Goal: Transaction & Acquisition: Purchase product/service

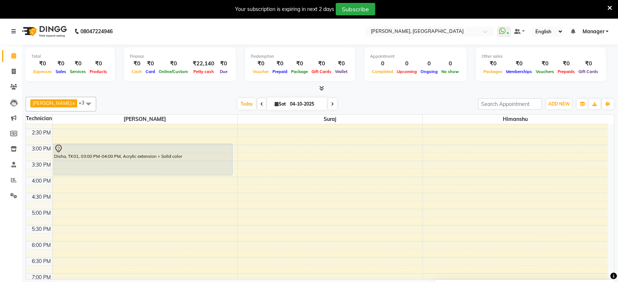
scroll to position [205, 0]
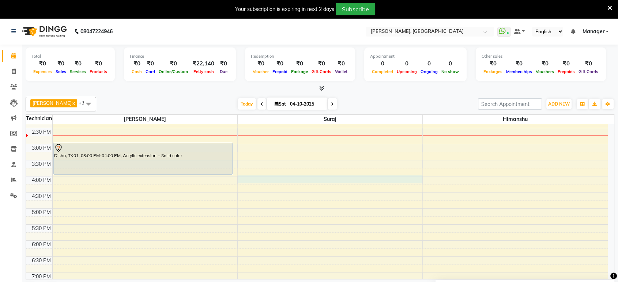
click at [246, 180] on div "8:00 AM 8:30 AM 9:00 AM 9:30 AM 10:00 AM 10:30 AM 11:00 AM 11:30 AM 12:00 PM 12…" at bounding box center [316, 176] width 581 height 514
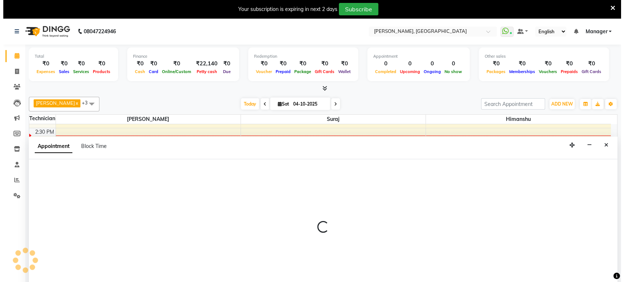
scroll to position [18, 0]
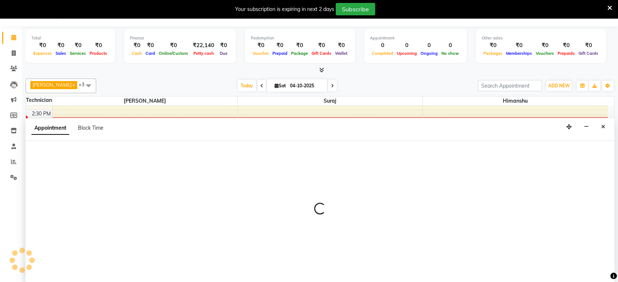
select select "77879"
select select "960"
select select "tentative"
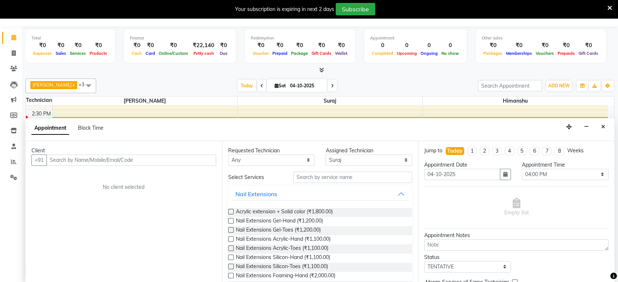
click at [132, 159] on input "text" at bounding box center [131, 160] width 170 height 11
click at [69, 159] on input "text" at bounding box center [131, 160] width 170 height 11
type input "9945284321"
click at [192, 159] on span "Add Client" at bounding box center [201, 160] width 24 height 7
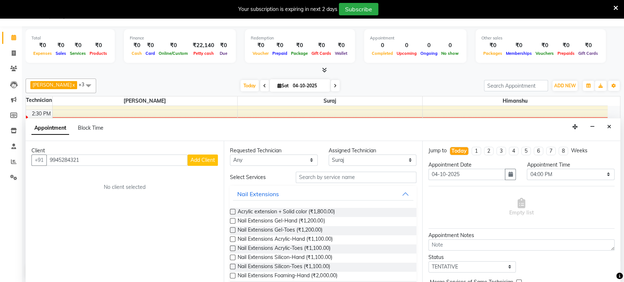
select select "21"
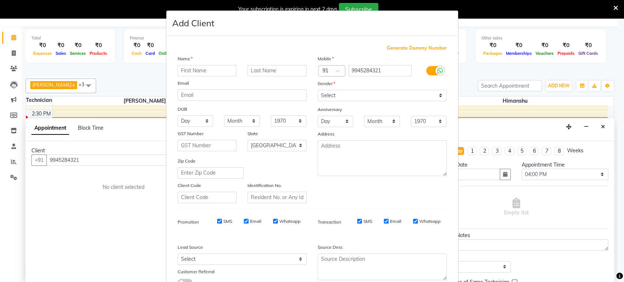
click at [206, 76] on div "Name Email DOB Day 01 02 03 04 05 06 07 08 09 10 11 12 13 14 15 16 17 18 19 20 …" at bounding box center [242, 129] width 140 height 148
click at [205, 73] on input "text" at bounding box center [207, 70] width 59 height 11
type input "[PERSON_NAME]"
click at [355, 95] on select "Select [DEMOGRAPHIC_DATA] [DEMOGRAPHIC_DATA] Other Prefer Not To Say" at bounding box center [382, 95] width 129 height 11
select select "[DEMOGRAPHIC_DATA]"
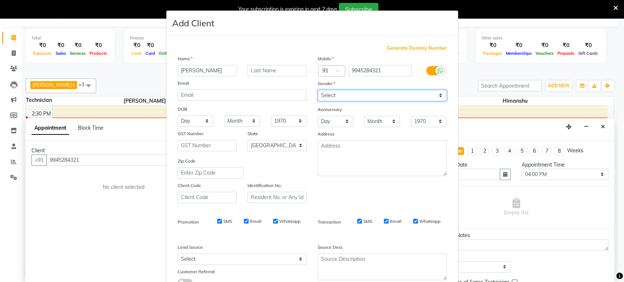
click at [318, 90] on select "Select [DEMOGRAPHIC_DATA] [DEMOGRAPHIC_DATA] Other Prefer Not To Say" at bounding box center [382, 95] width 129 height 11
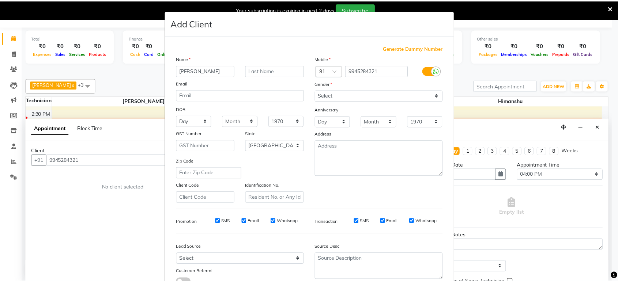
scroll to position [53, 0]
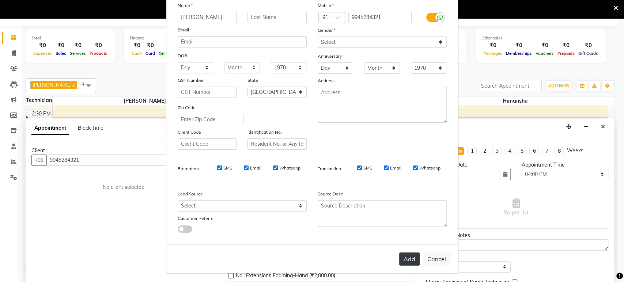
click at [408, 257] on button "Add" at bounding box center [409, 258] width 20 height 13
type input "99******21"
select select
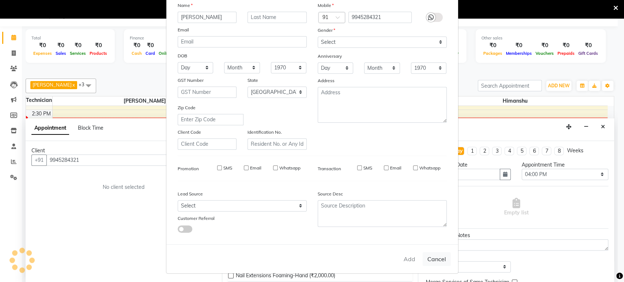
select select "null"
select select
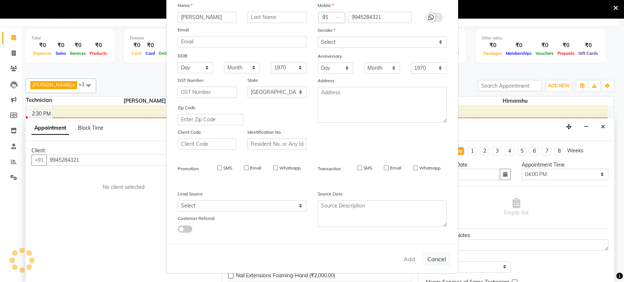
checkbox input "false"
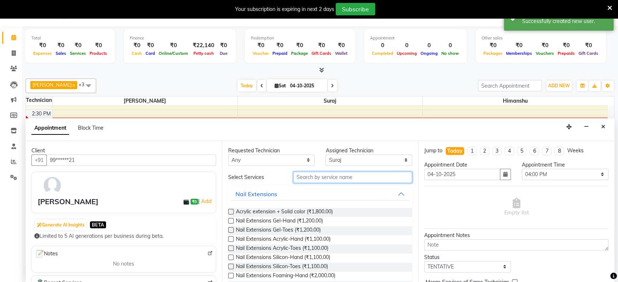
click at [354, 175] on input "text" at bounding box center [352, 177] width 119 height 11
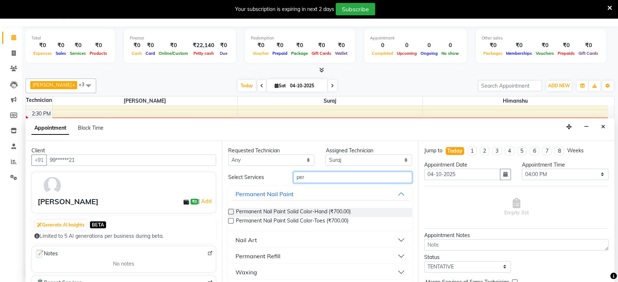
type input "per"
click at [229, 211] on label at bounding box center [230, 211] width 5 height 5
click at [229, 211] on input "checkbox" at bounding box center [230, 212] width 5 height 5
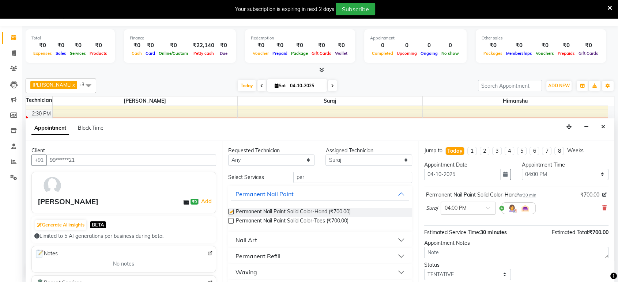
checkbox input "false"
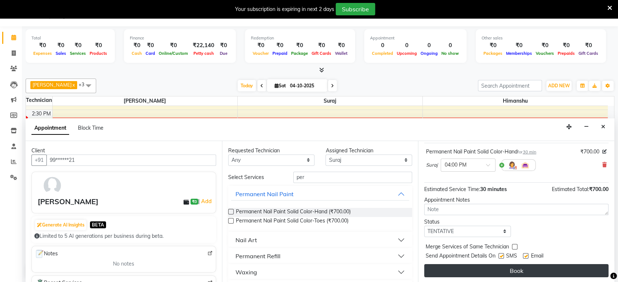
click at [579, 269] on button "Book" at bounding box center [516, 270] width 184 height 13
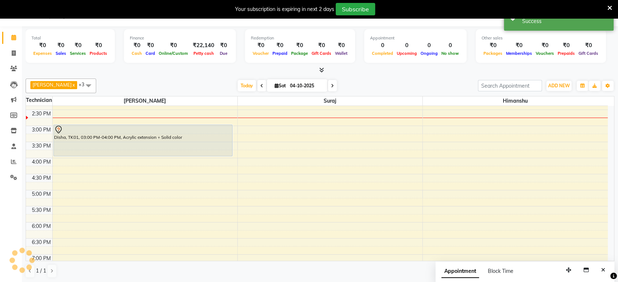
scroll to position [0, 0]
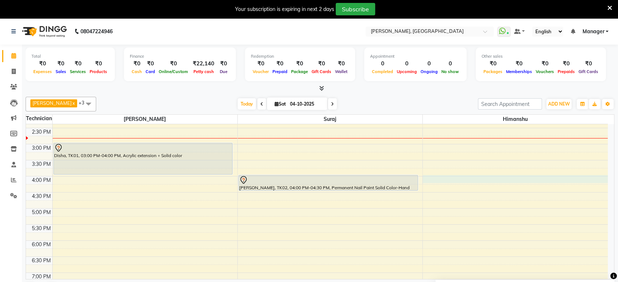
click at [449, 179] on div "8:00 AM 8:30 AM 9:00 AM 9:30 AM 10:00 AM 10:30 AM 11:00 AM 11:30 AM 12:00 PM 12…" at bounding box center [316, 176] width 581 height 514
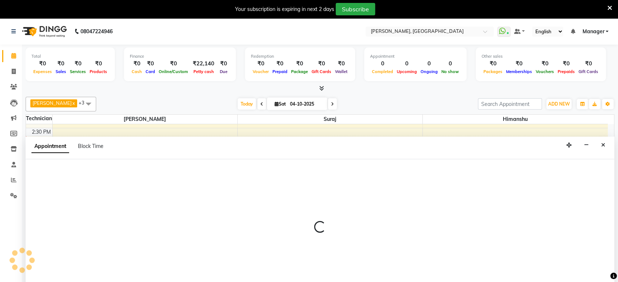
scroll to position [18, 0]
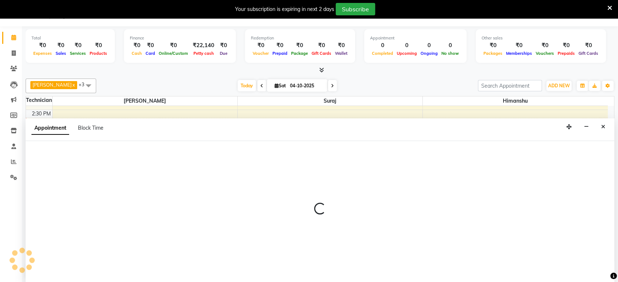
select select "88386"
select select "960"
select select "tentative"
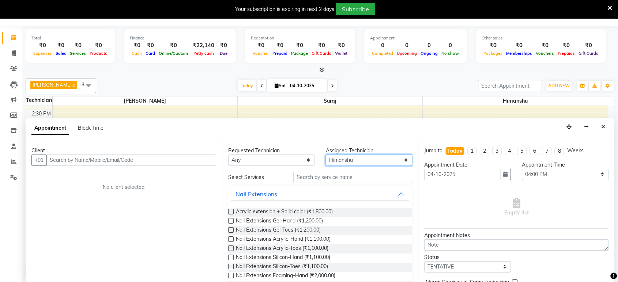
click at [365, 157] on select "Select [PERSON_NAME] [PERSON_NAME]" at bounding box center [368, 160] width 87 height 11
select select "31755"
click at [325, 155] on select "Select [PERSON_NAME] [PERSON_NAME]" at bounding box center [368, 160] width 87 height 11
click at [340, 177] on input "text" at bounding box center [352, 177] width 119 height 11
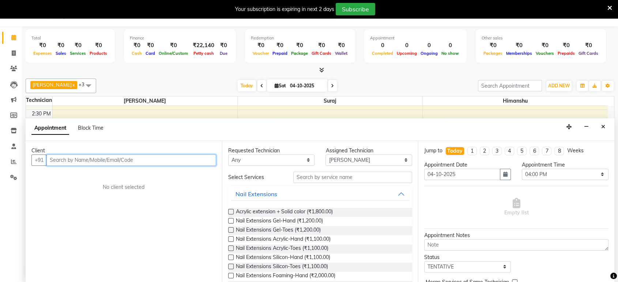
click at [137, 161] on input "text" at bounding box center [131, 160] width 170 height 11
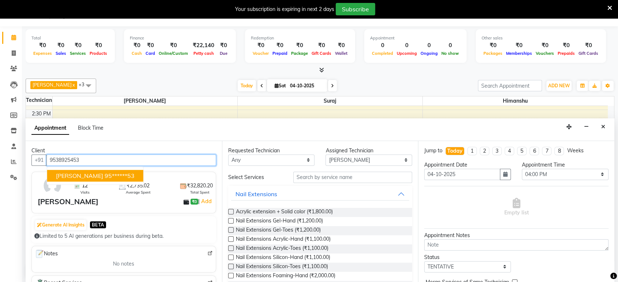
click at [105, 174] on ngb-highlight "95******53" at bounding box center [120, 175] width 30 height 7
type input "95******53"
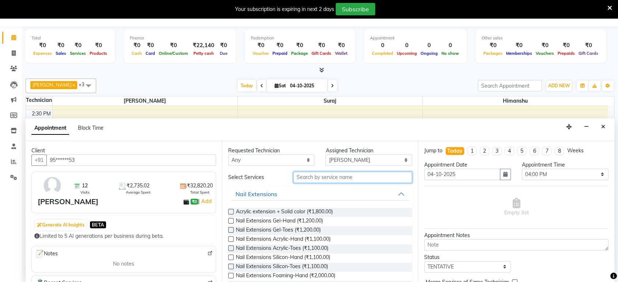
click at [360, 178] on input "text" at bounding box center [352, 177] width 119 height 11
click at [361, 179] on input "text" at bounding box center [352, 177] width 119 height 11
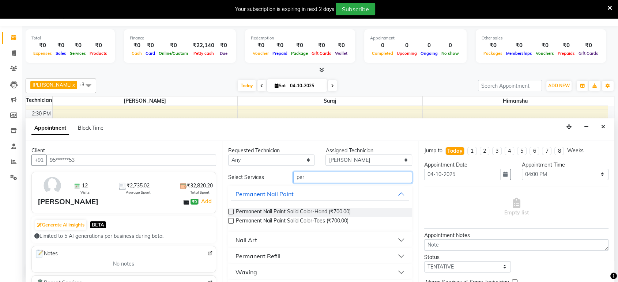
type input "per"
click at [229, 210] on label at bounding box center [230, 211] width 5 height 5
click at [229, 210] on input "checkbox" at bounding box center [230, 212] width 5 height 5
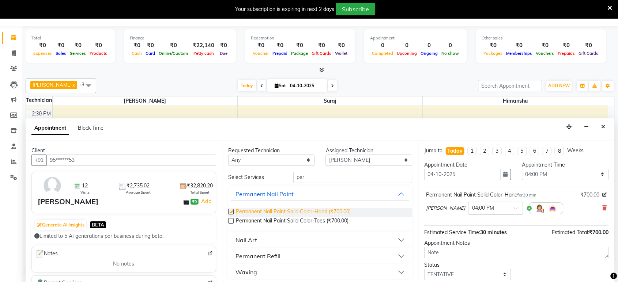
checkbox input "false"
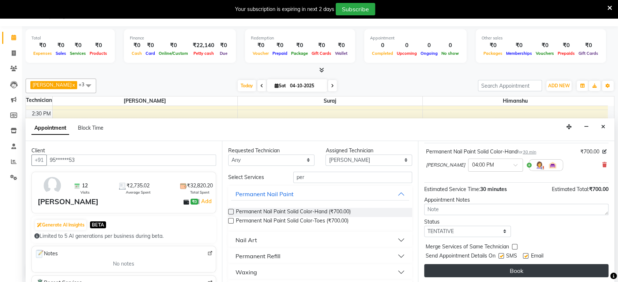
click at [558, 270] on button "Book" at bounding box center [516, 270] width 184 height 13
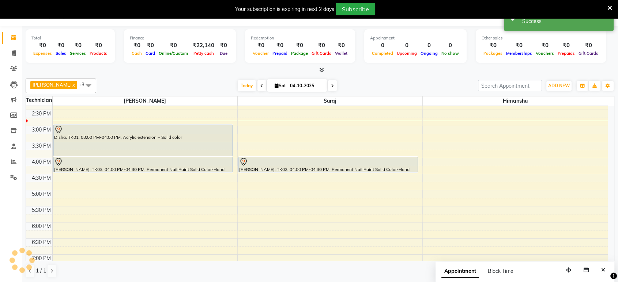
scroll to position [0, 0]
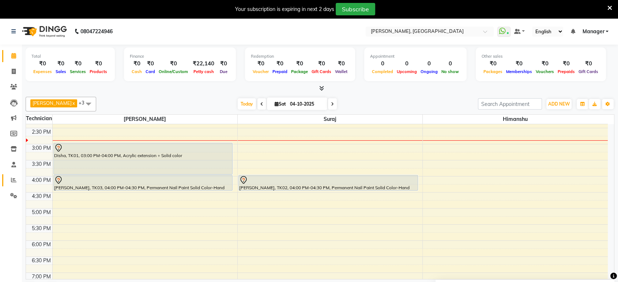
click at [17, 181] on span at bounding box center [13, 180] width 13 height 8
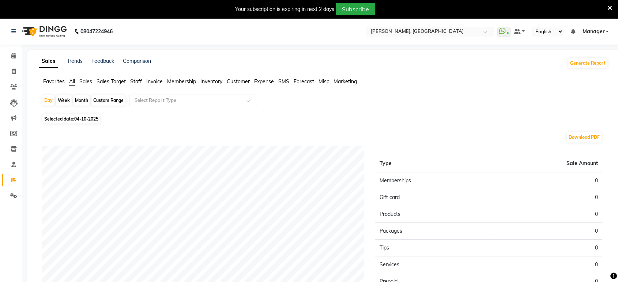
click at [137, 81] on span "Staff" at bounding box center [136, 81] width 12 height 7
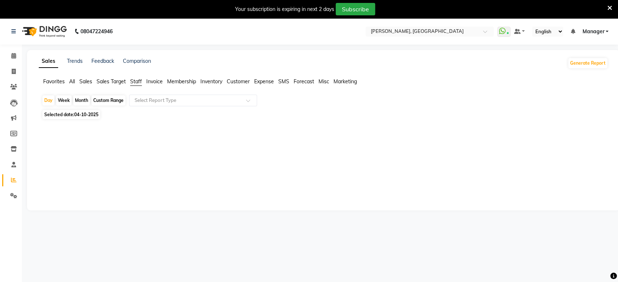
click at [79, 115] on span "04-10-2025" at bounding box center [86, 114] width 24 height 5
select select "10"
select select "2025"
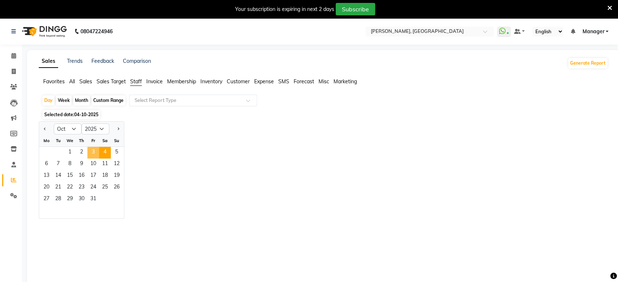
click at [90, 149] on span "3" at bounding box center [93, 153] width 12 height 12
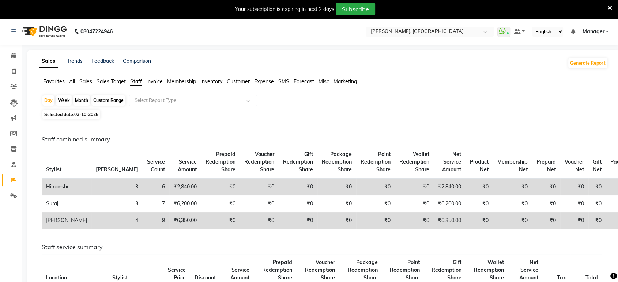
click at [91, 149] on th "[PERSON_NAME]" at bounding box center [116, 162] width 51 height 33
click at [80, 116] on span "03-10-2025" at bounding box center [86, 114] width 24 height 5
select select "10"
select select "2025"
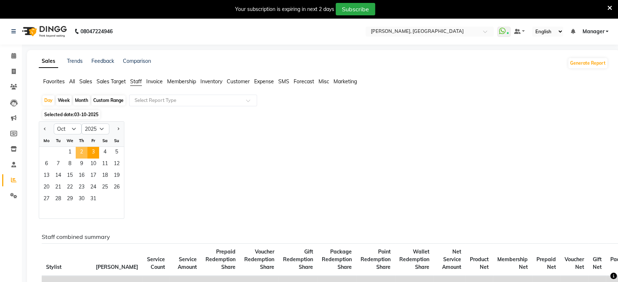
click at [83, 151] on span "2" at bounding box center [82, 153] width 12 height 12
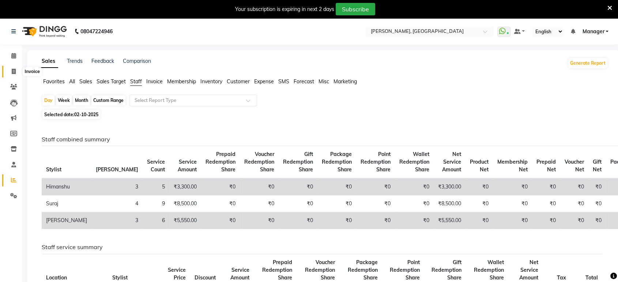
click at [12, 72] on icon at bounding box center [14, 71] width 4 height 5
select select "4998"
select select "service"
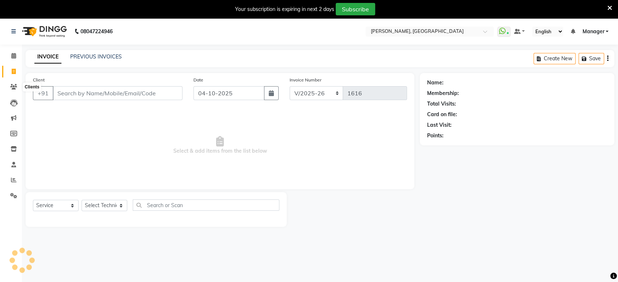
scroll to position [18, 0]
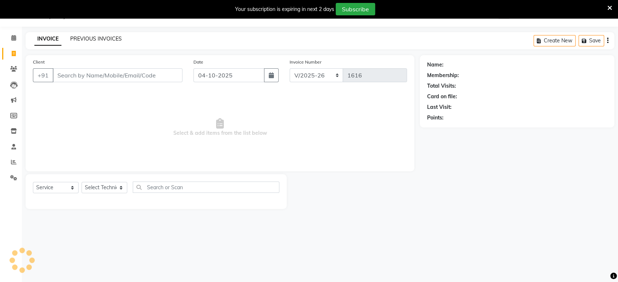
click at [106, 39] on link "PREVIOUS INVOICES" at bounding box center [96, 38] width 52 height 7
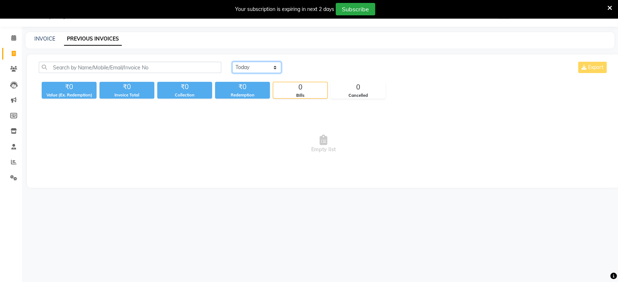
click at [240, 67] on select "[DATE] [DATE] Custom Range" at bounding box center [256, 67] width 49 height 11
select select "range"
click at [232, 62] on select "[DATE] [DATE] Custom Range" at bounding box center [256, 67] width 49 height 11
click at [316, 68] on input "04-10-2025" at bounding box center [315, 67] width 51 height 10
select select "10"
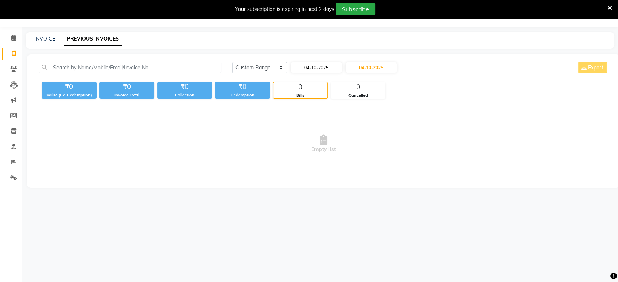
select select "2025"
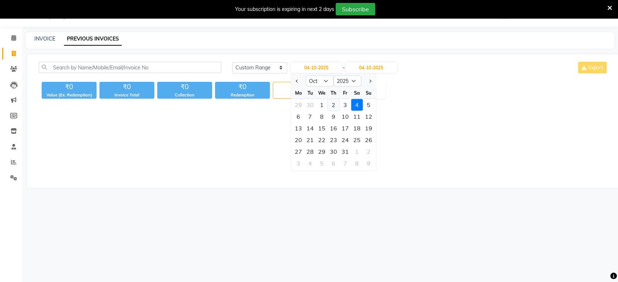
click at [333, 107] on div "2" at bounding box center [333, 105] width 12 height 12
type input "02-10-2025"
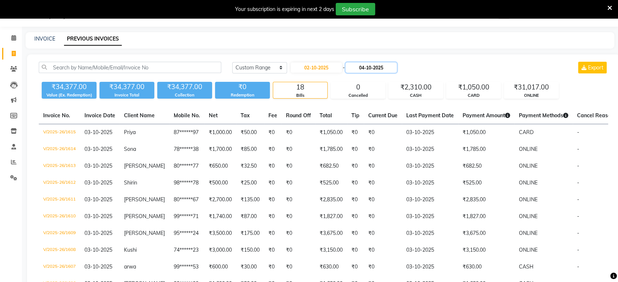
click at [372, 69] on input "04-10-2025" at bounding box center [370, 67] width 51 height 10
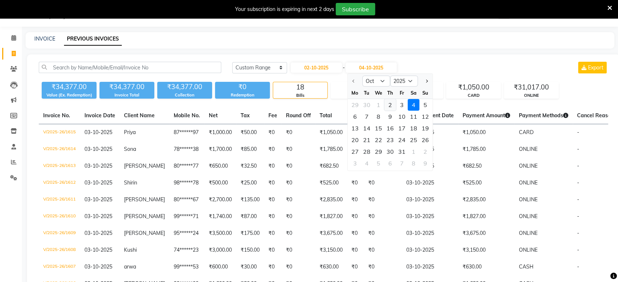
click at [386, 105] on div "2" at bounding box center [390, 105] width 12 height 12
type input "02-10-2025"
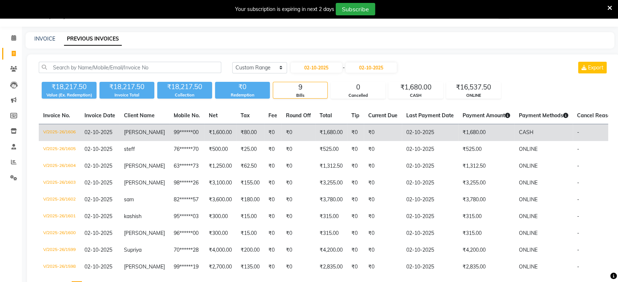
click at [478, 135] on td "₹1,680.00" at bounding box center [486, 132] width 56 height 17
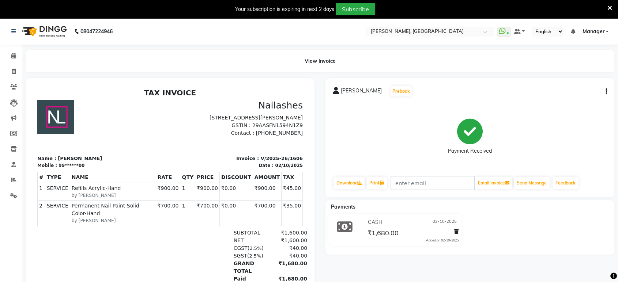
click at [607, 88] on div "pankhi Prebook Payment Received Download Print Email Invoice Send Message Feedb…" at bounding box center [469, 137] width 289 height 119
click at [605, 91] on icon "button" at bounding box center [605, 91] width 1 height 0
click at [577, 96] on div "Edit Item Staff" at bounding box center [569, 95] width 50 height 9
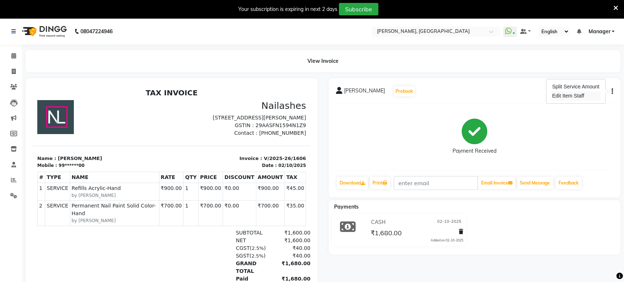
select select "77879"
select select "31755"
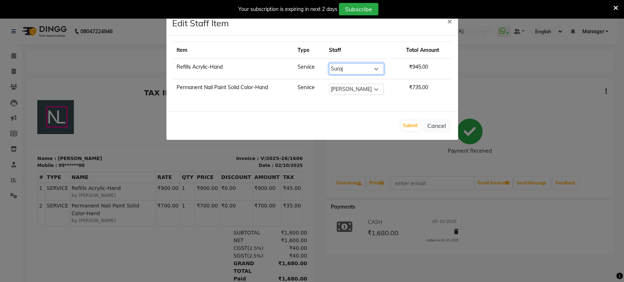
click at [352, 70] on select "Select Himanshu Manager Suraj Vikash" at bounding box center [356, 68] width 55 height 11
select select "31755"
click at [329, 63] on select "Select Himanshu Manager Suraj Vikash" at bounding box center [356, 68] width 55 height 11
click at [410, 128] on button "Submit" at bounding box center [410, 126] width 19 height 10
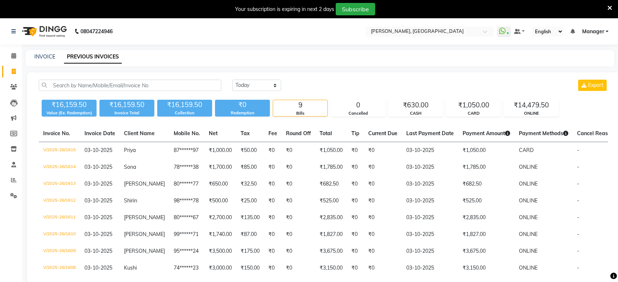
select select "[DATE]"
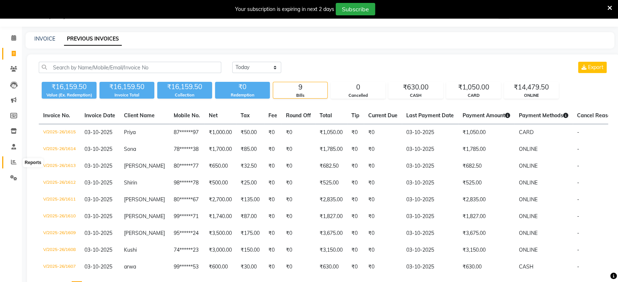
click at [8, 162] on span at bounding box center [13, 162] width 13 height 8
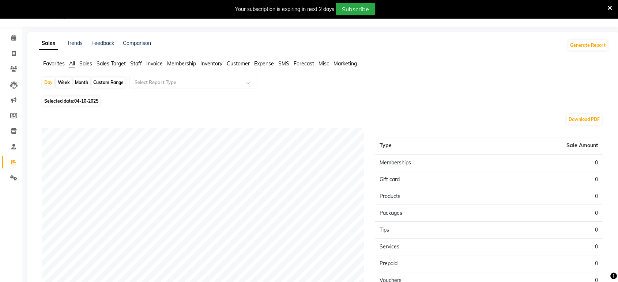
click at [138, 61] on span "Staff" at bounding box center [136, 63] width 12 height 7
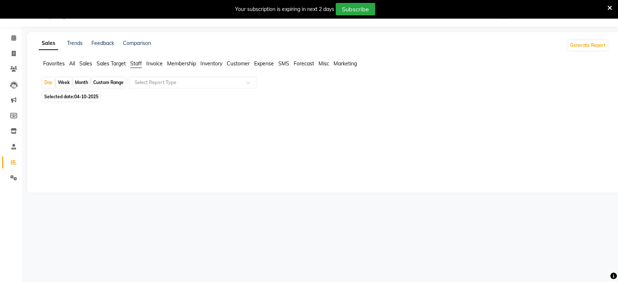
click at [85, 95] on span "04-10-2025" at bounding box center [86, 96] width 24 height 5
select select "10"
select select "2025"
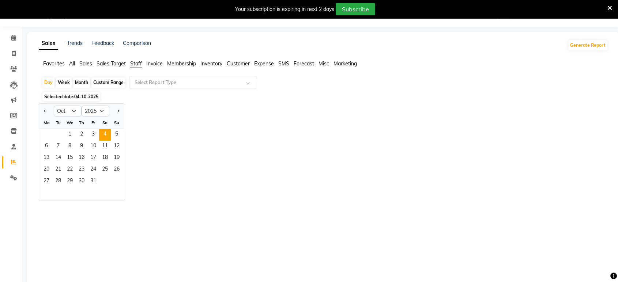
click at [82, 81] on div "Month" at bounding box center [81, 82] width 17 height 10
select select "10"
select select "2025"
click at [68, 134] on span "1" at bounding box center [70, 135] width 12 height 12
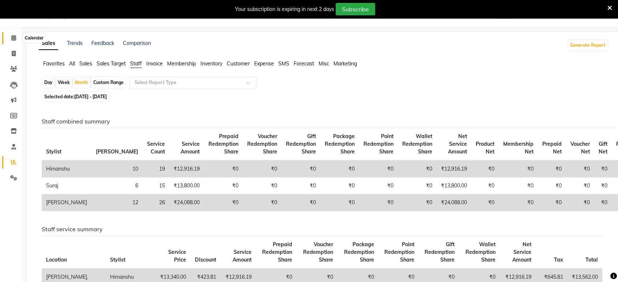
click at [12, 37] on icon at bounding box center [13, 37] width 5 height 5
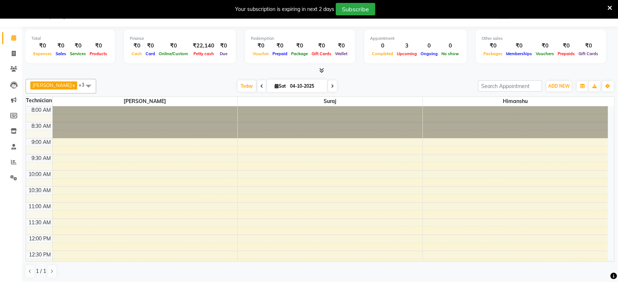
click at [605, 6] on div "Your subscription is expiring in next 2 days Subscribe" at bounding box center [305, 9] width 604 height 12
click at [609, 7] on icon at bounding box center [609, 8] width 5 height 7
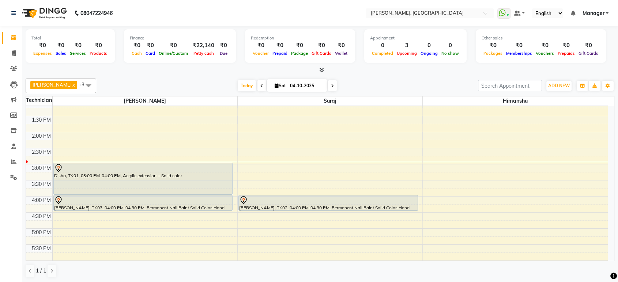
scroll to position [153, 0]
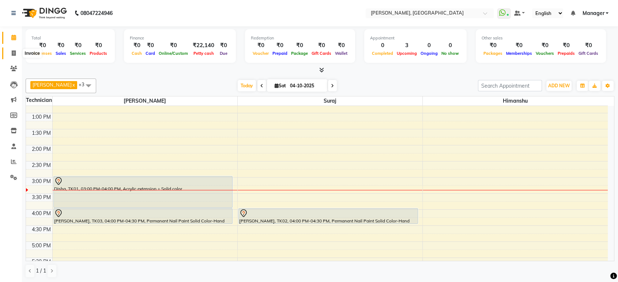
click at [14, 53] on icon at bounding box center [14, 52] width 4 height 5
select select "4998"
select select "service"
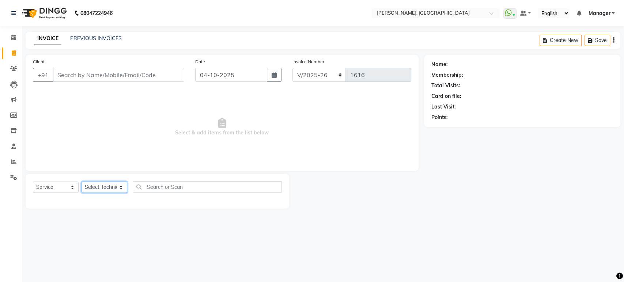
click at [99, 189] on select "Select Technician Himanshu Manager Suraj Vikash" at bounding box center [104, 187] width 46 height 11
select select "77879"
click at [81, 182] on select "Select Technician Himanshu Manager Suraj Vikash" at bounding box center [104, 187] width 46 height 11
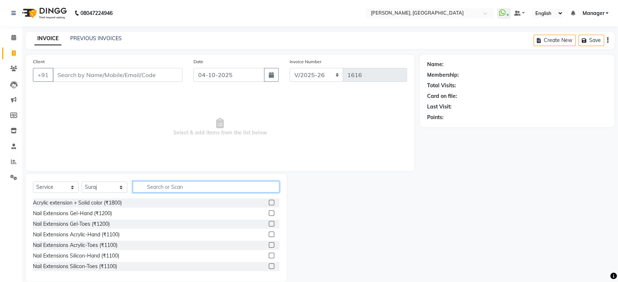
click at [163, 187] on input "text" at bounding box center [206, 186] width 147 height 11
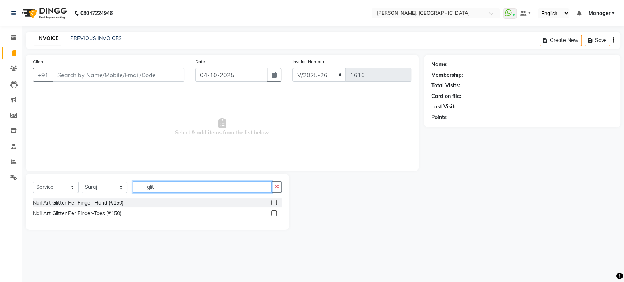
type input "glit"
click at [274, 201] on label at bounding box center [273, 202] width 5 height 5
click at [274, 201] on input "checkbox" at bounding box center [273, 203] width 5 height 5
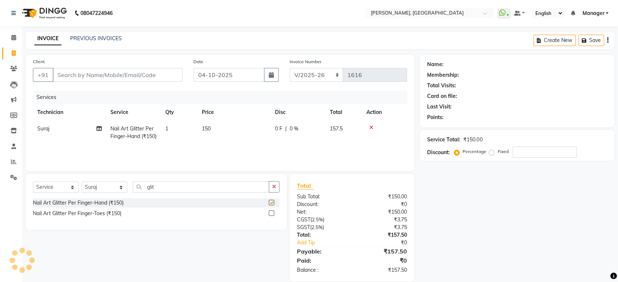
checkbox input "false"
click at [273, 188] on icon "button" at bounding box center [274, 186] width 4 height 5
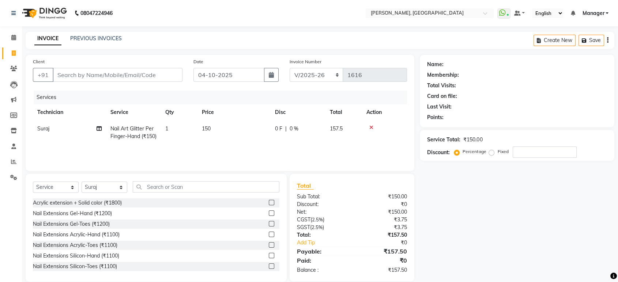
click at [215, 130] on td "150" at bounding box center [233, 133] width 73 height 24
select select "77879"
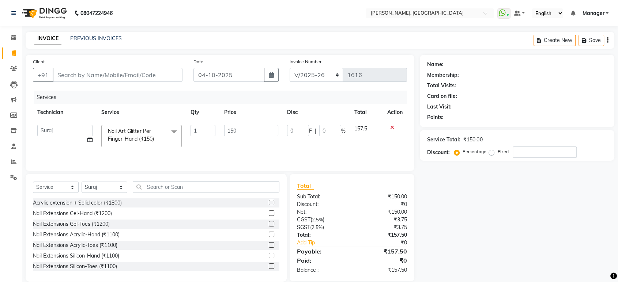
click at [215, 130] on td "1" at bounding box center [203, 136] width 34 height 31
click at [244, 128] on input "150" at bounding box center [251, 130] width 54 height 11
type input "1500"
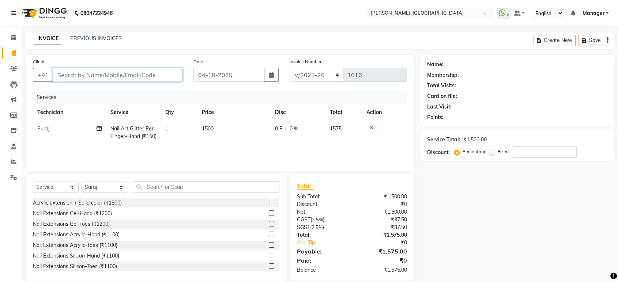
click at [109, 75] on input "Client" at bounding box center [118, 75] width 130 height 14
type input "9"
type input "0"
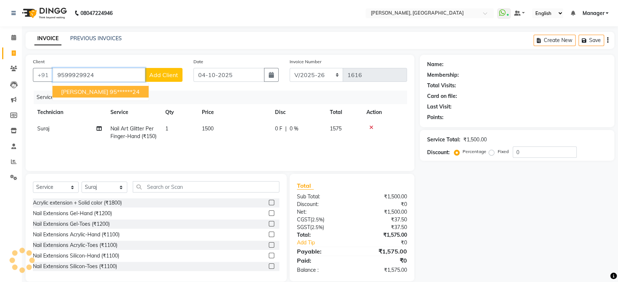
type input "9599929924"
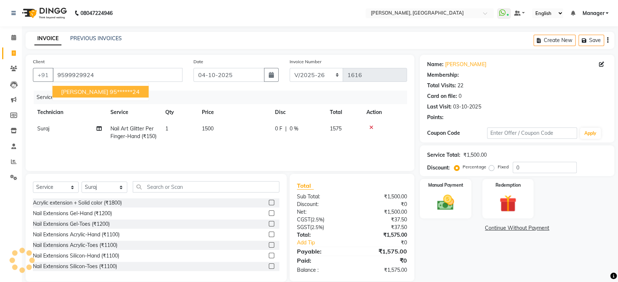
select select "1: Object"
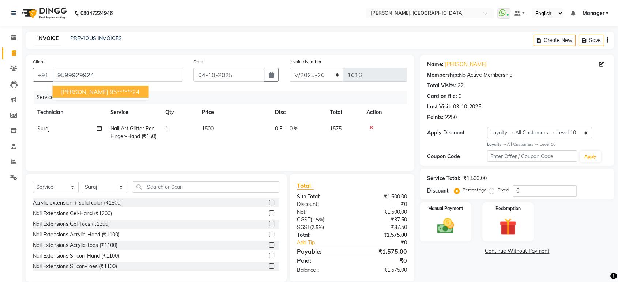
click at [81, 95] on button "monika 95******24" at bounding box center [100, 92] width 96 height 12
type input "95******24"
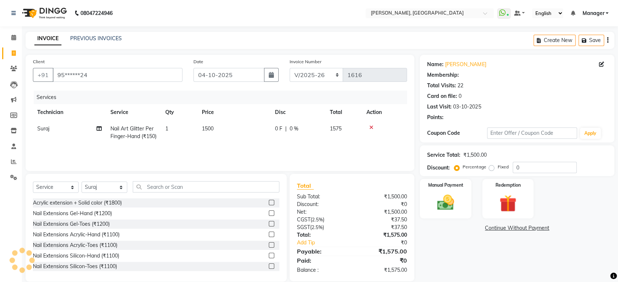
select select "1: Object"
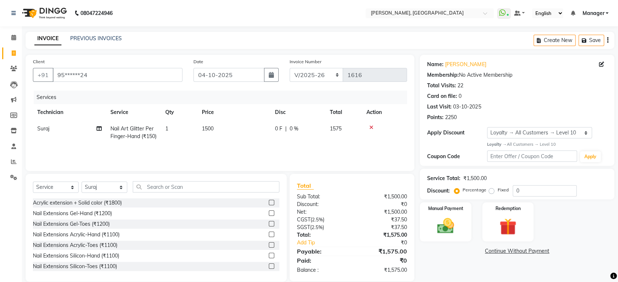
scroll to position [11, 0]
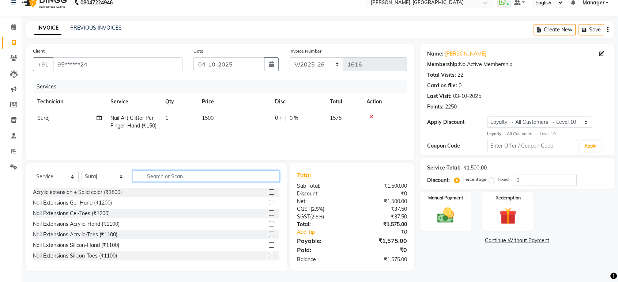
click at [229, 172] on input "text" at bounding box center [206, 176] width 147 height 11
click at [445, 216] on img at bounding box center [445, 215] width 29 height 20
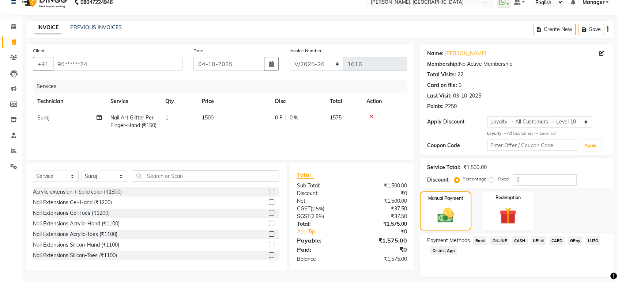
click at [501, 239] on span "ONLINE" at bounding box center [499, 240] width 19 height 8
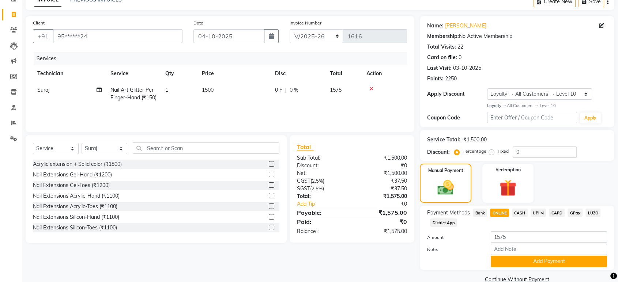
scroll to position [52, 0]
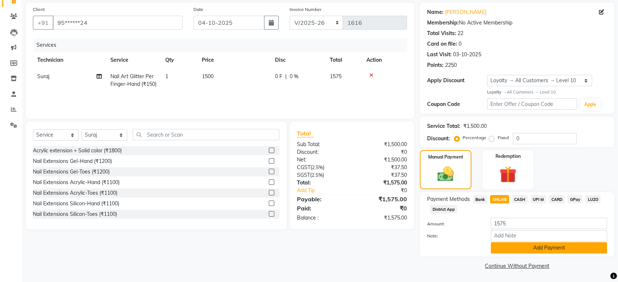
click at [574, 246] on button "Add Payment" at bounding box center [548, 247] width 116 height 11
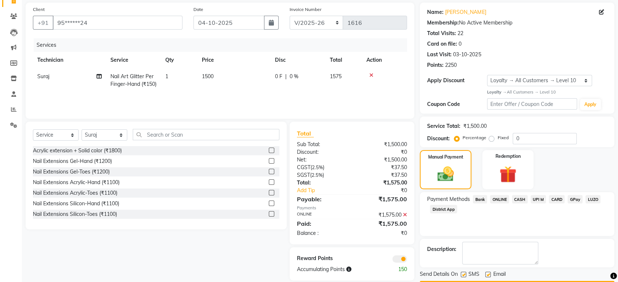
scroll to position [73, 0]
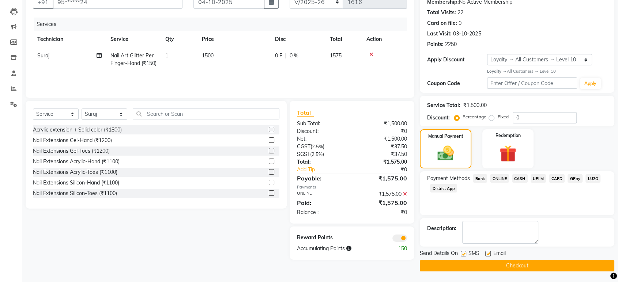
click at [566, 263] on button "Checkout" at bounding box center [516, 265] width 194 height 11
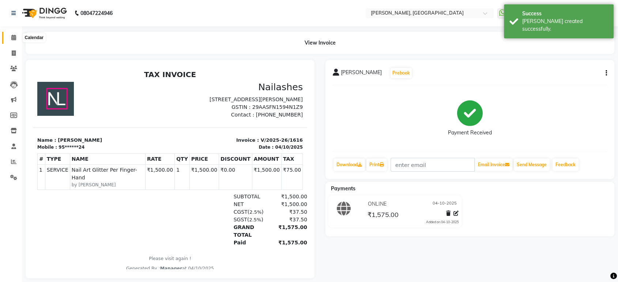
click at [14, 38] on icon at bounding box center [13, 37] width 5 height 5
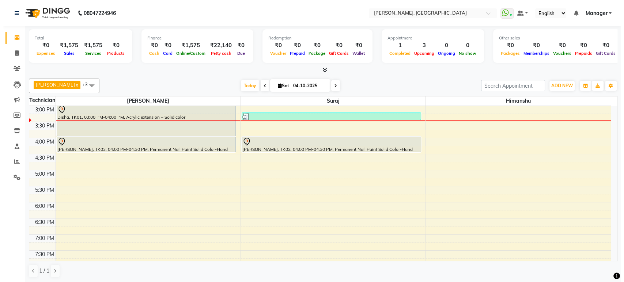
scroll to position [222, 0]
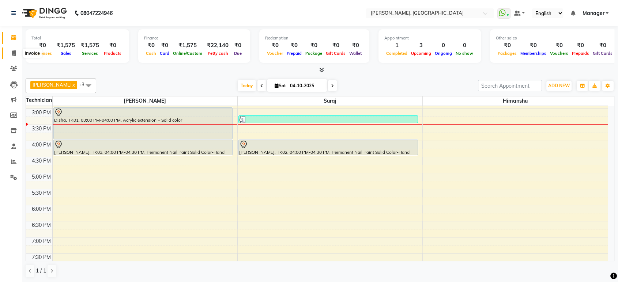
click at [13, 54] on icon at bounding box center [14, 52] width 4 height 5
select select "service"
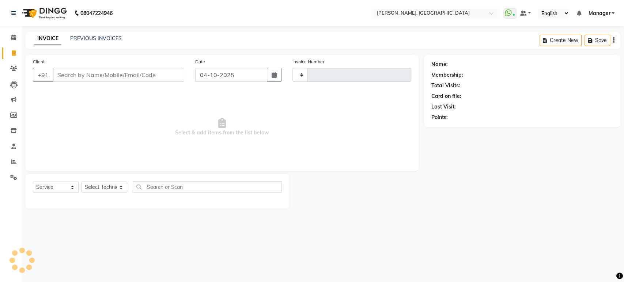
type input "1617"
select select "4998"
click at [73, 71] on input "Client" at bounding box center [119, 75] width 132 height 14
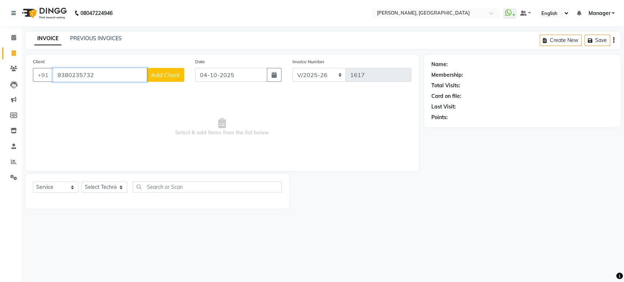
type input "9380235732"
click at [171, 76] on span "Add Client" at bounding box center [165, 74] width 29 height 7
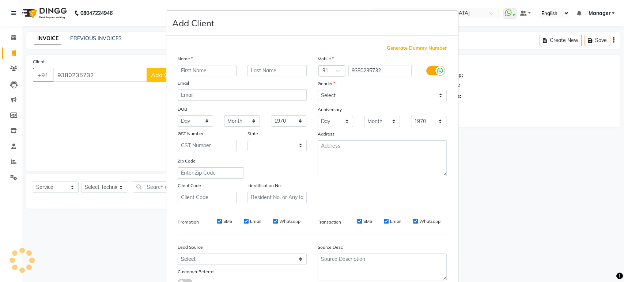
select select "21"
click at [196, 73] on input "text" at bounding box center [207, 70] width 59 height 11
type input "Pragya"
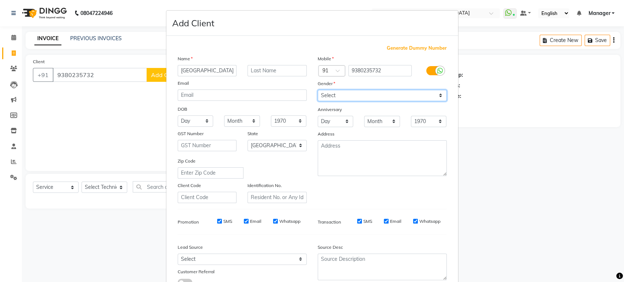
click at [359, 90] on select "Select [DEMOGRAPHIC_DATA] [DEMOGRAPHIC_DATA] Other Prefer Not To Say" at bounding box center [382, 95] width 129 height 11
select select "[DEMOGRAPHIC_DATA]"
click at [318, 90] on select "Select [DEMOGRAPHIC_DATA] [DEMOGRAPHIC_DATA] Other Prefer Not To Say" at bounding box center [382, 95] width 129 height 11
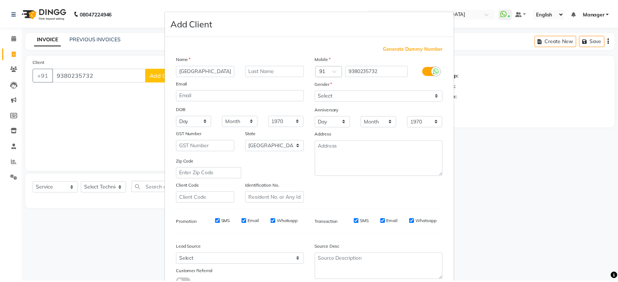
scroll to position [53, 0]
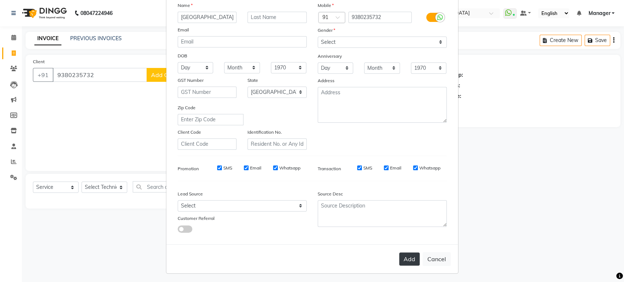
click at [406, 256] on button "Add" at bounding box center [409, 258] width 20 height 13
type input "93******32"
select select
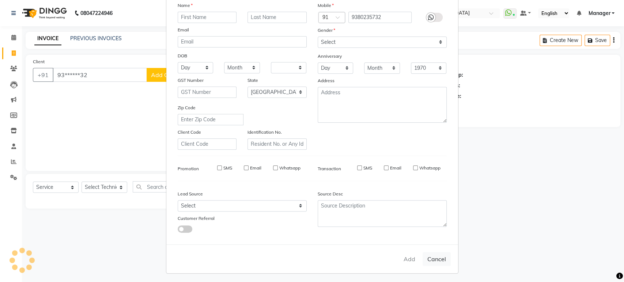
select select "null"
select select
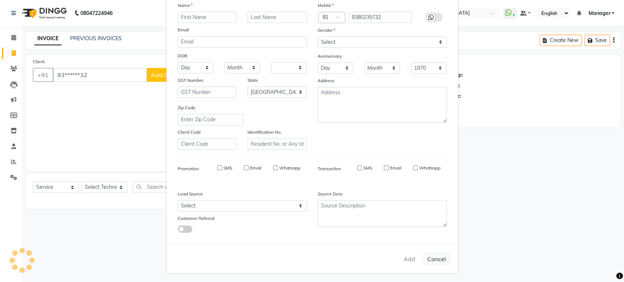
checkbox input "false"
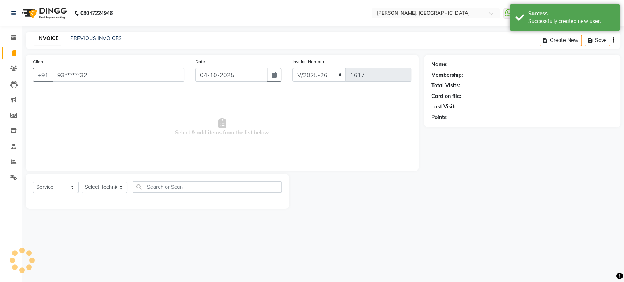
select select "1: Object"
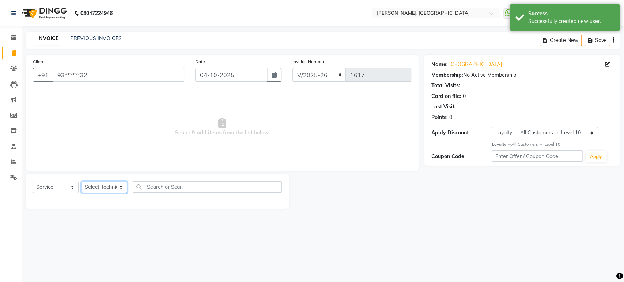
click at [99, 186] on select "Select Technician Himanshu Manager Suraj Vikash" at bounding box center [104, 187] width 46 height 11
select select "88386"
click at [81, 182] on select "Select Technician Himanshu Manager Suraj Vikash" at bounding box center [104, 187] width 46 height 11
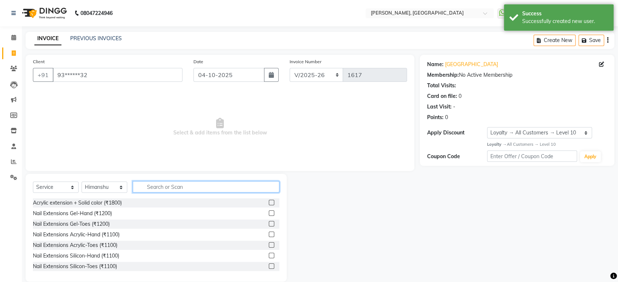
click at [143, 189] on input "text" at bounding box center [206, 186] width 147 height 11
type input "e"
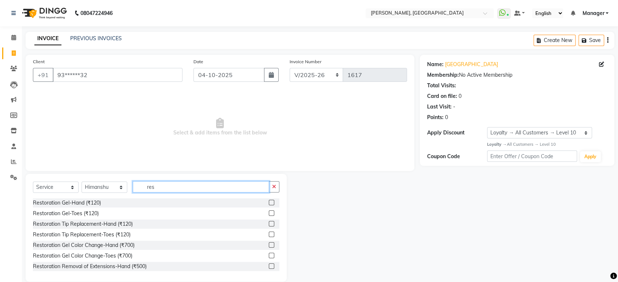
type input "res"
click at [269, 266] on label at bounding box center [271, 265] width 5 height 5
click at [269, 266] on input "checkbox" at bounding box center [271, 266] width 5 height 5
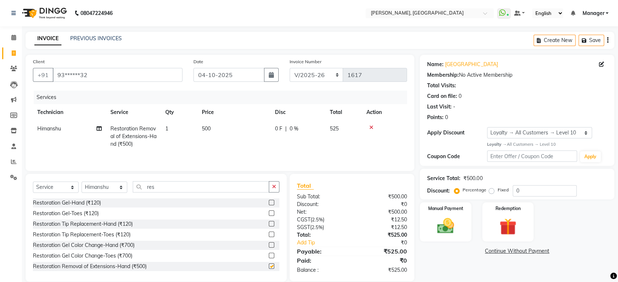
checkbox input "false"
click at [275, 188] on icon "button" at bounding box center [274, 186] width 4 height 5
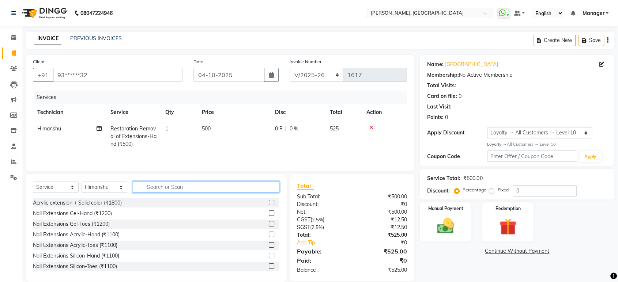
scroll to position [11, 0]
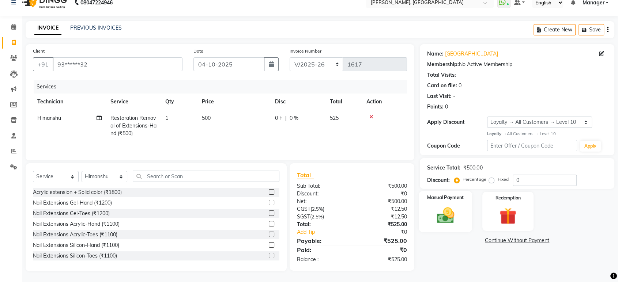
click at [449, 217] on img at bounding box center [445, 215] width 29 height 20
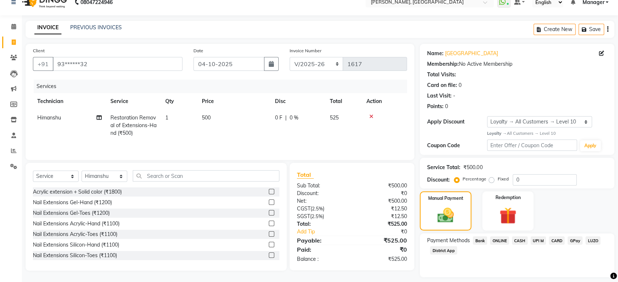
click at [516, 241] on span "CASH" at bounding box center [520, 240] width 16 height 8
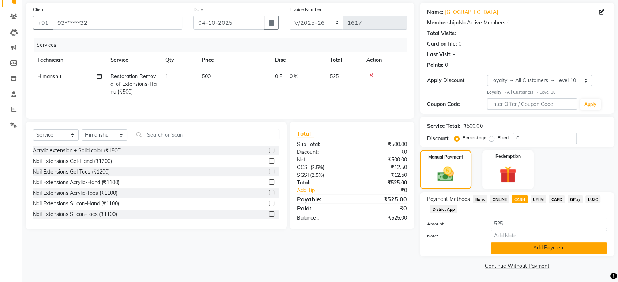
click at [582, 248] on button "Add Payment" at bounding box center [548, 247] width 116 height 11
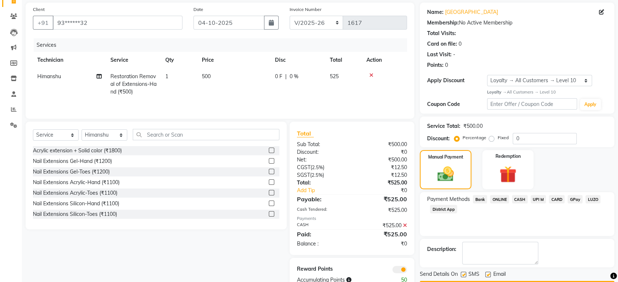
scroll to position [73, 0]
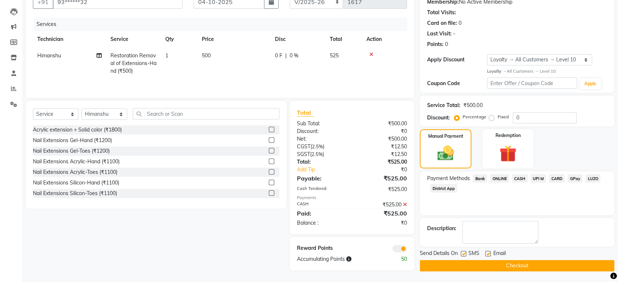
click at [550, 265] on button "Checkout" at bounding box center [516, 265] width 194 height 11
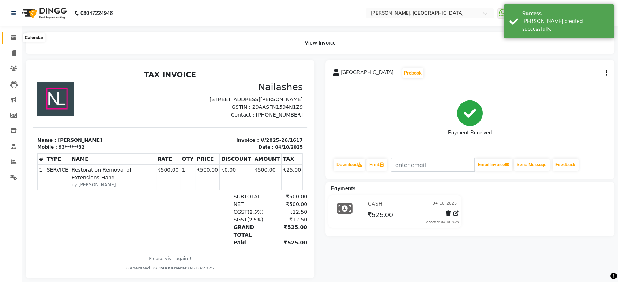
click at [17, 35] on span at bounding box center [13, 38] width 13 height 8
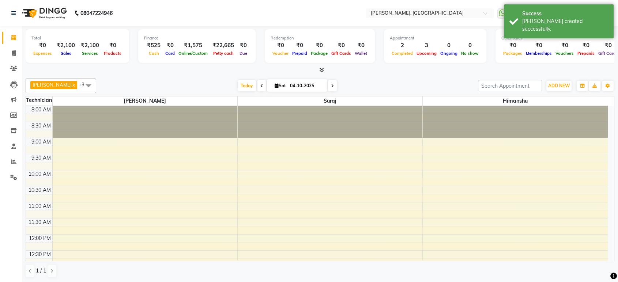
click at [10, 38] on span at bounding box center [13, 38] width 13 height 8
